Goal: Check status

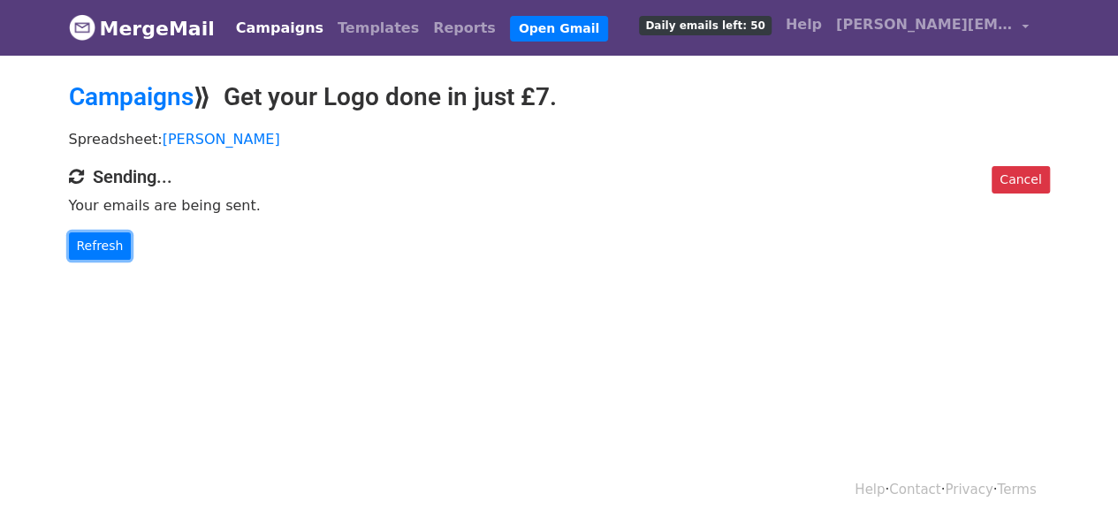
click at [124, 241] on link "Refresh" at bounding box center [100, 245] width 63 height 27
click at [120, 243] on link "Refresh" at bounding box center [100, 245] width 63 height 27
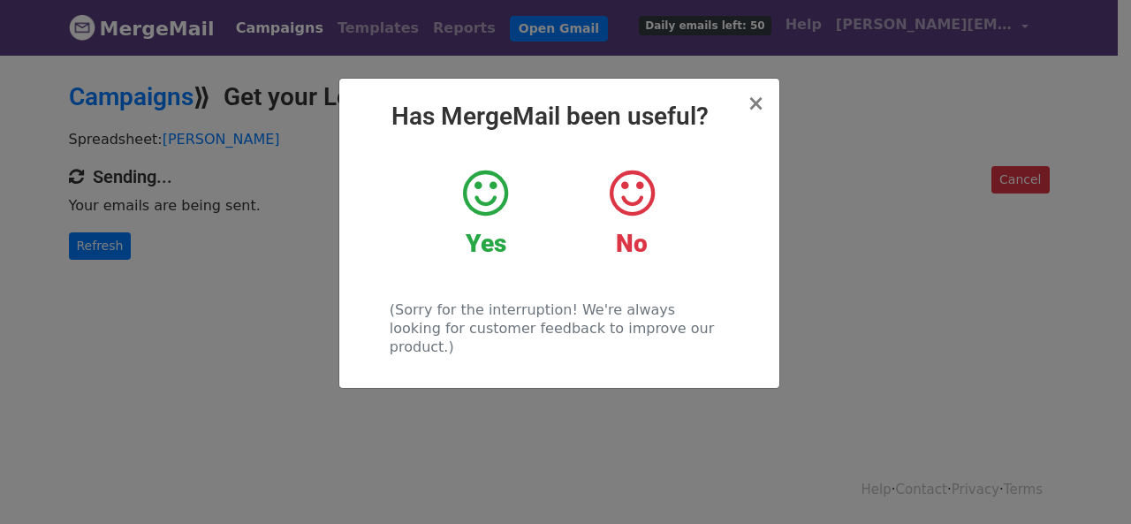
click at [193, 271] on div "× Has MergeMail been useful? Yes No (Sorry for the interruption! We're always l…" at bounding box center [565, 288] width 1131 height 471
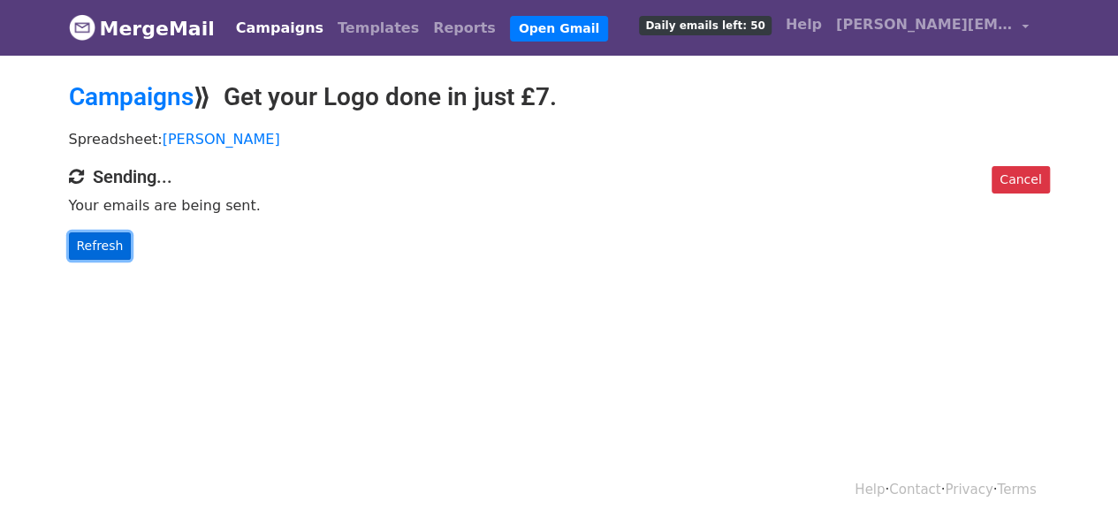
click at [77, 235] on link "Refresh" at bounding box center [100, 245] width 63 height 27
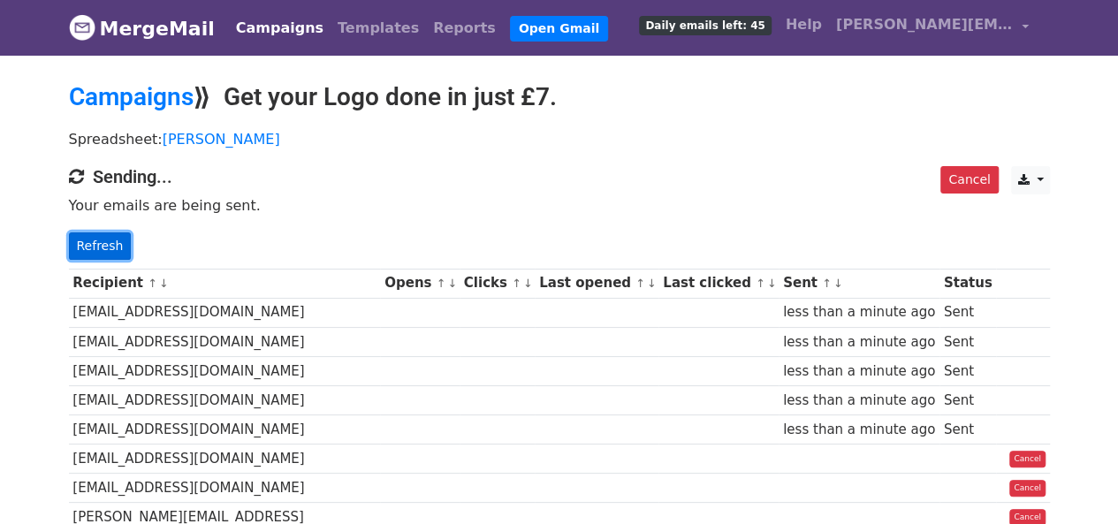
click at [112, 248] on link "Refresh" at bounding box center [100, 245] width 63 height 27
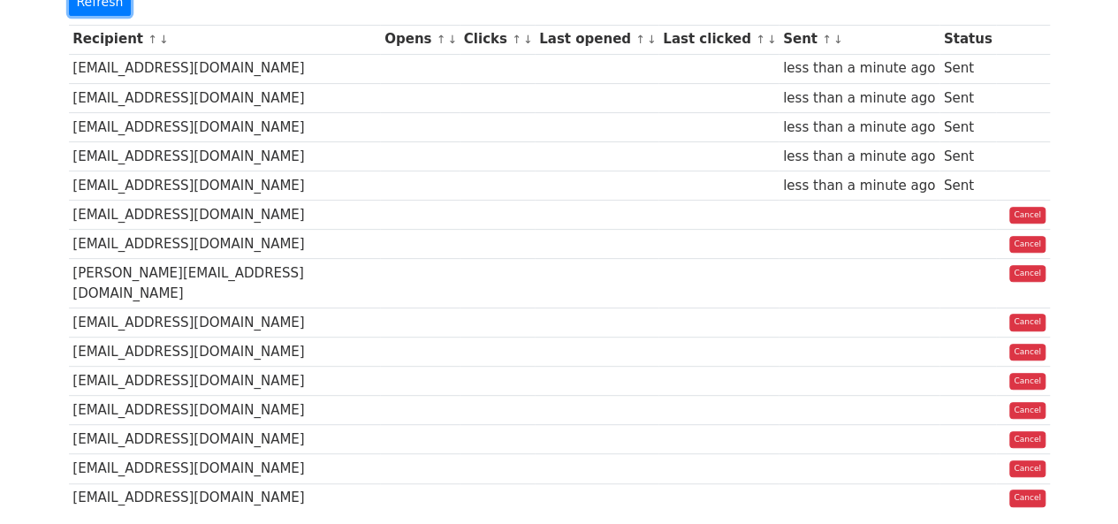
scroll to position [274, 0]
